Goal: Entertainment & Leisure: Browse casually

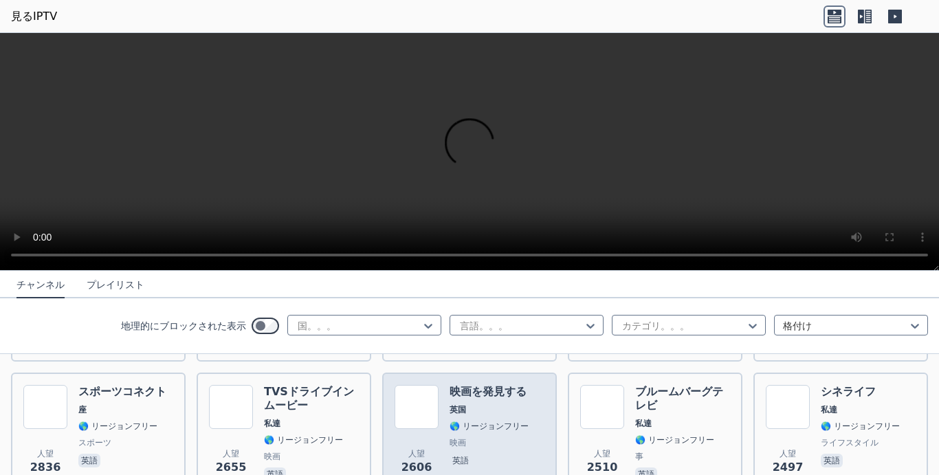
scroll to position [481, 0]
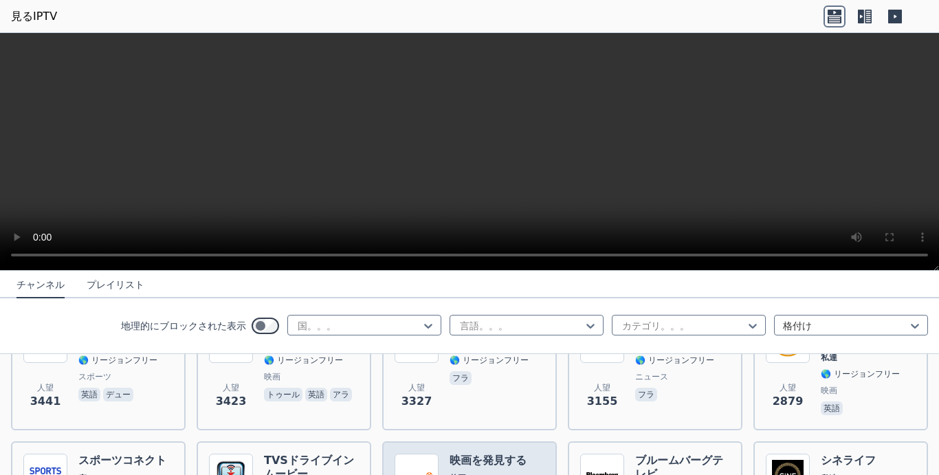
click at [428, 453] on img at bounding box center [416, 475] width 44 height 44
click at [429, 453] on img at bounding box center [416, 475] width 44 height 44
click at [445, 147] on video at bounding box center [469, 152] width 939 height 238
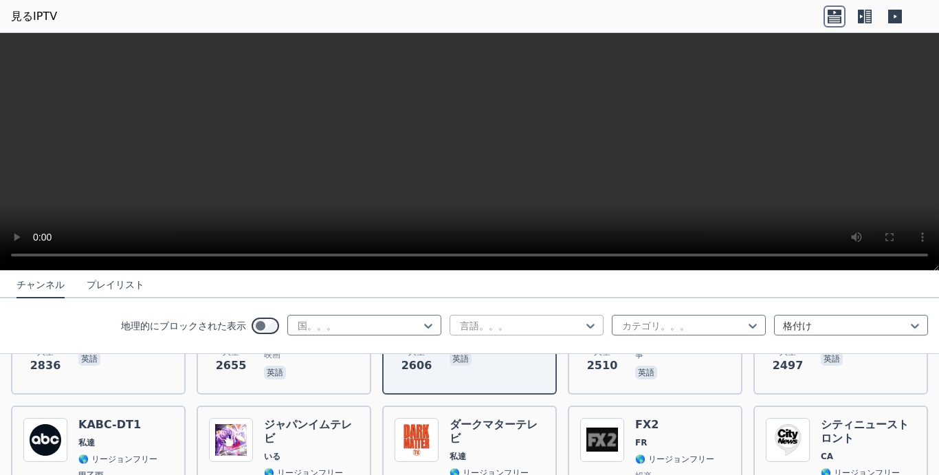
scroll to position [618, 0]
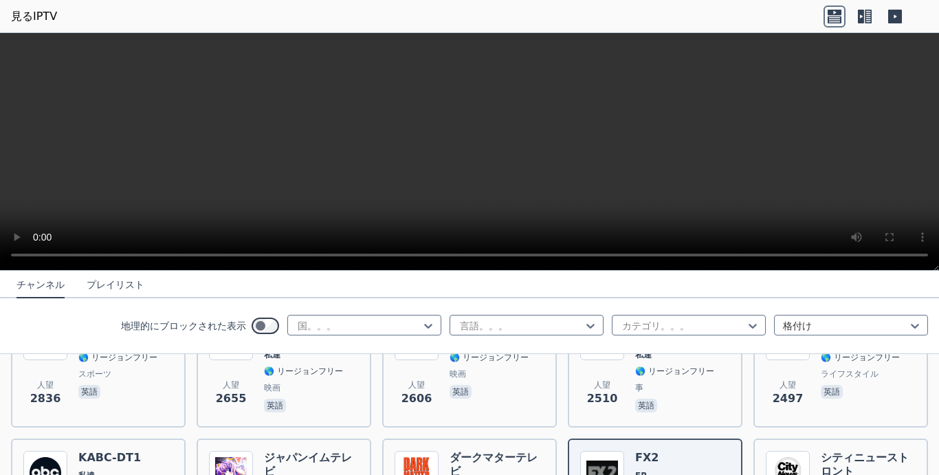
click at [413, 148] on video at bounding box center [469, 152] width 939 height 238
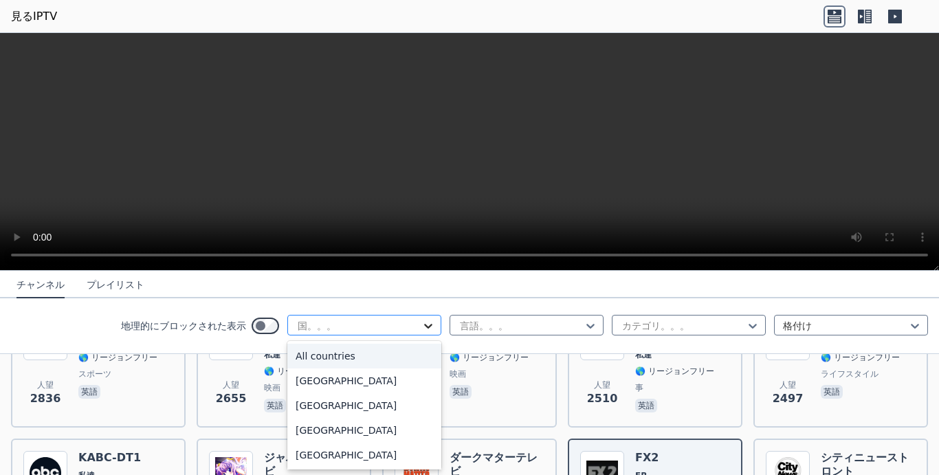
click at [421, 325] on icon at bounding box center [428, 326] width 14 height 14
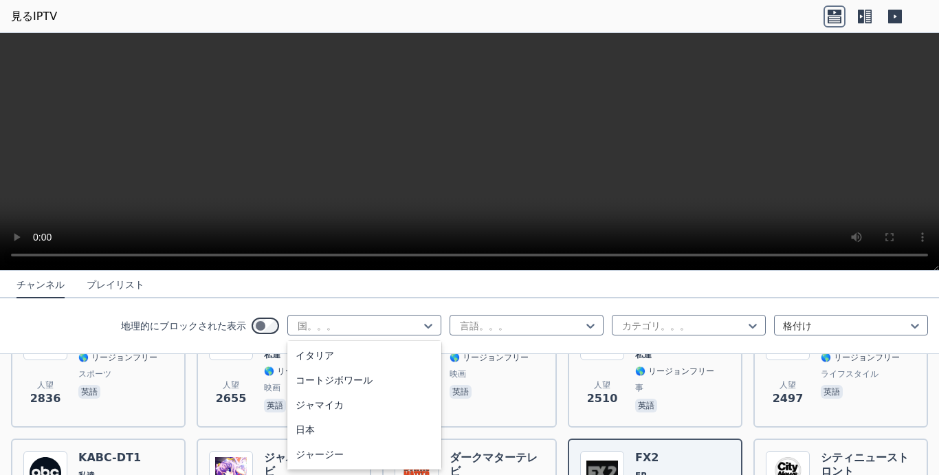
scroll to position [2267, 0]
click at [296, 438] on div "日本" at bounding box center [364, 438] width 154 height 25
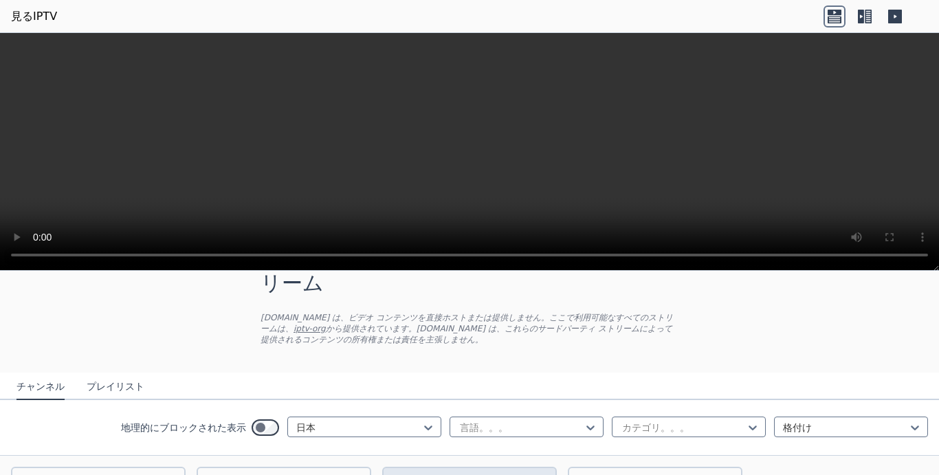
scroll to position [117, 0]
